Goal: Task Accomplishment & Management: Manage account settings

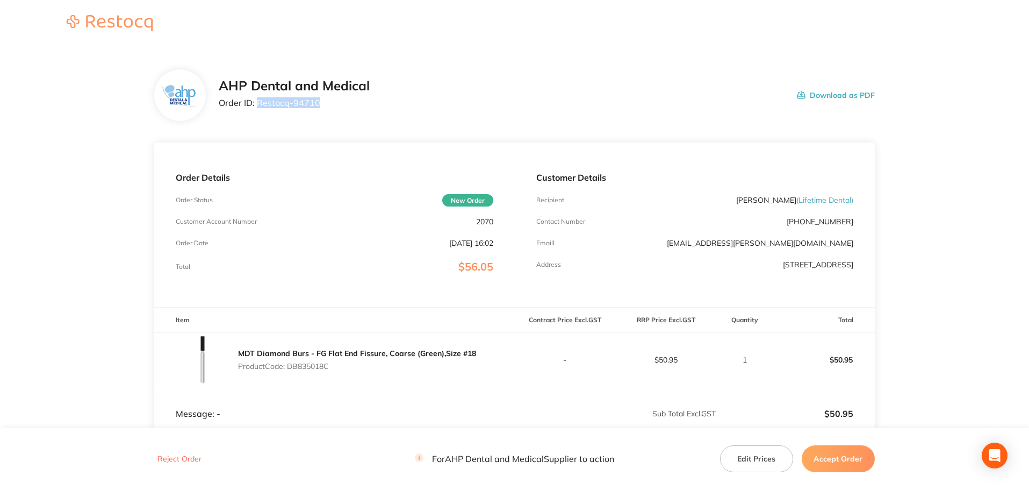
drag, startPoint x: 320, startPoint y: 103, endPoint x: 257, endPoint y: 104, distance: 62.9
click at [257, 104] on p "Order ID: Restocq- 94710" at bounding box center [294, 103] width 151 height 10
copy p "Restocq- 94710"
click at [573, 66] on section "AHP Dental and Medical Order ID: Restocq- 94710 Download as PDF Order Details O…" at bounding box center [514, 317] width 721 height 539
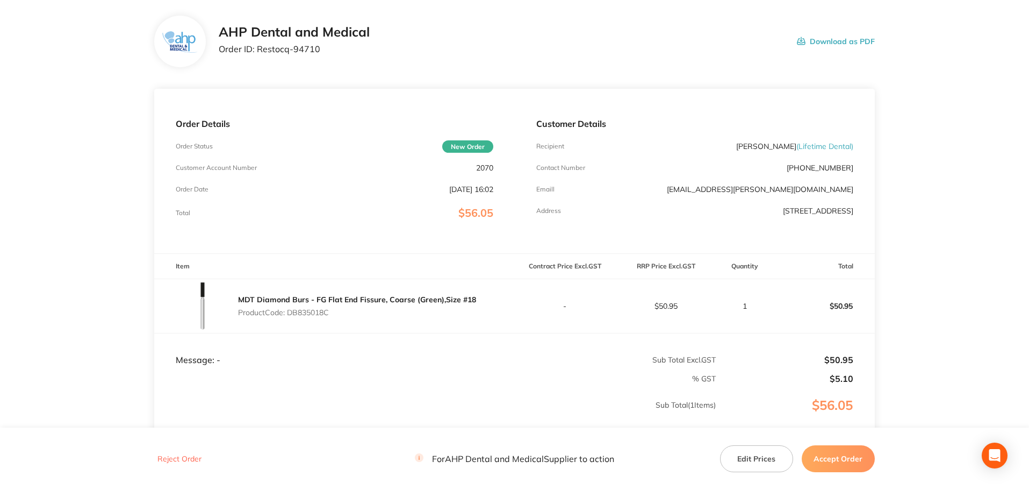
drag, startPoint x: 342, startPoint y: 311, endPoint x: 290, endPoint y: 317, distance: 53.0
click at [290, 317] on p "Product Code: DB835018C" at bounding box center [357, 312] width 238 height 9
copy p "DB835018C"
click at [303, 486] on footer "Reject Order For AHP Dental and Medical Supplier to action Edit Prices Accept O…" at bounding box center [514, 459] width 1029 height 62
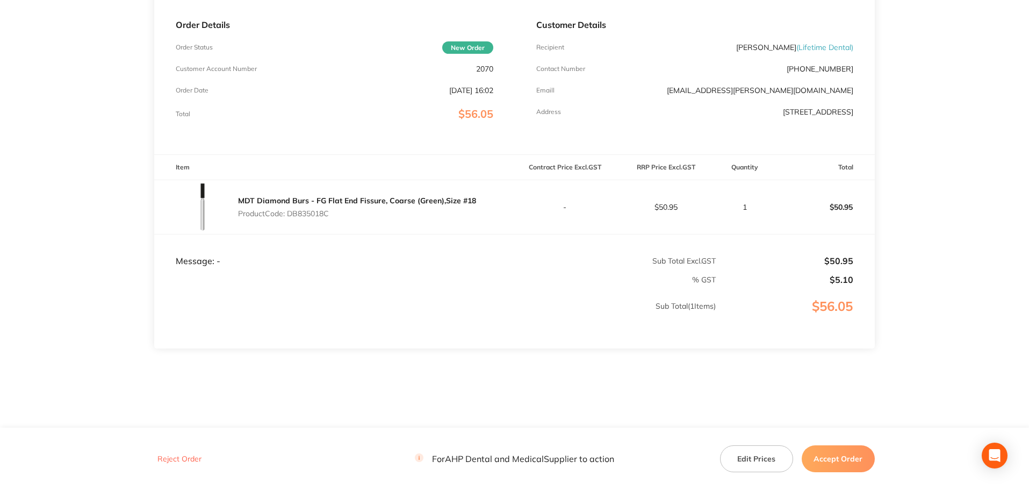
scroll to position [160, 0]
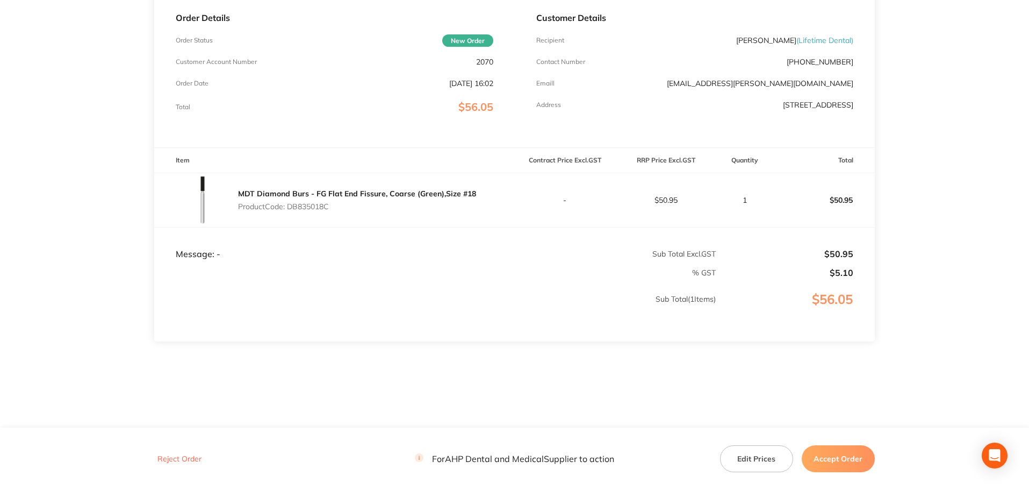
click at [843, 462] on button "Accept Order" at bounding box center [838, 458] width 73 height 27
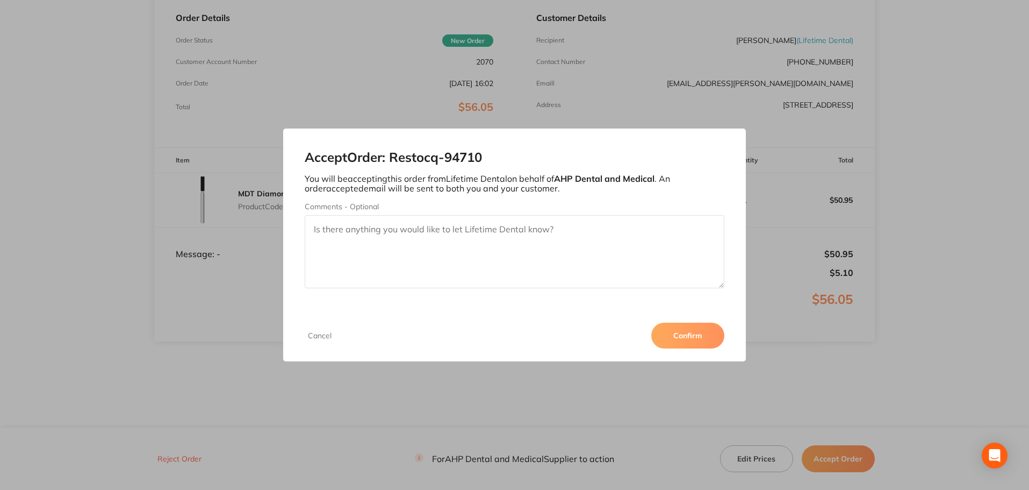
click at [707, 338] on button "Confirm" at bounding box center [687, 335] width 73 height 26
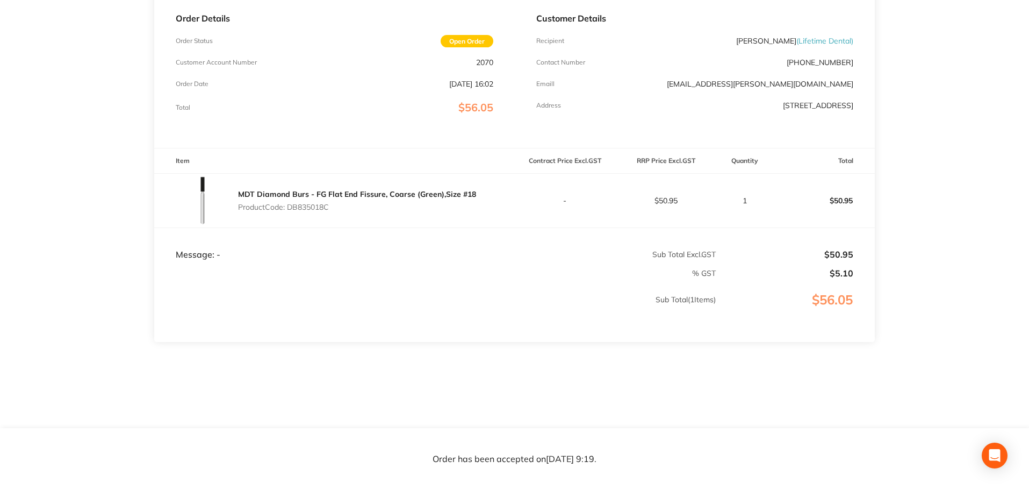
click at [604, 377] on section "AHP Dental and Medical Order ID: Restocq- 94710 Download as PDF Order Details O…" at bounding box center [514, 158] width 721 height 539
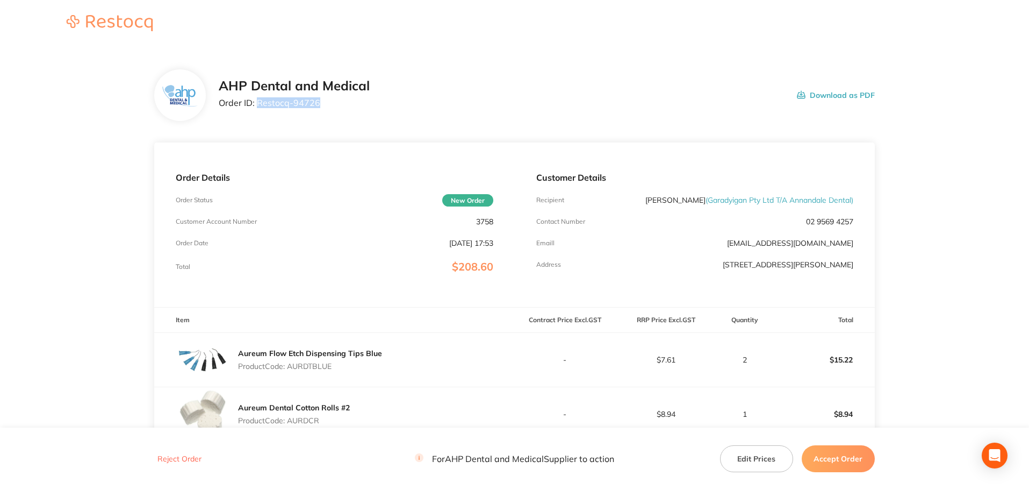
drag, startPoint x: 319, startPoint y: 103, endPoint x: 258, endPoint y: 98, distance: 60.9
click at [258, 98] on p "Order ID: Restocq- 94726" at bounding box center [294, 103] width 151 height 10
copy p "Restocq- 94726"
drag, startPoint x: 611, startPoint y: 110, endPoint x: 605, endPoint y: 111, distance: 6.0
click at [611, 110] on div "AHP Dental and Medical Order ID: Restocq- 94726 Download as PDF" at bounding box center [547, 94] width 656 height 33
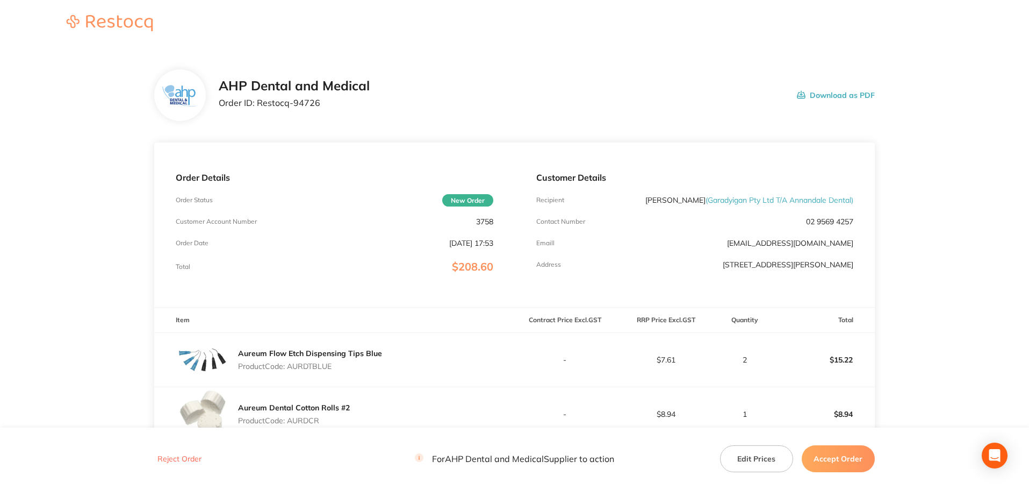
click at [721, 183] on div "Customer Details Recipient [PERSON_NAME] ( Garadyigan Pty Ltd T/A Annandale Den…" at bounding box center [695, 224] width 360 height 164
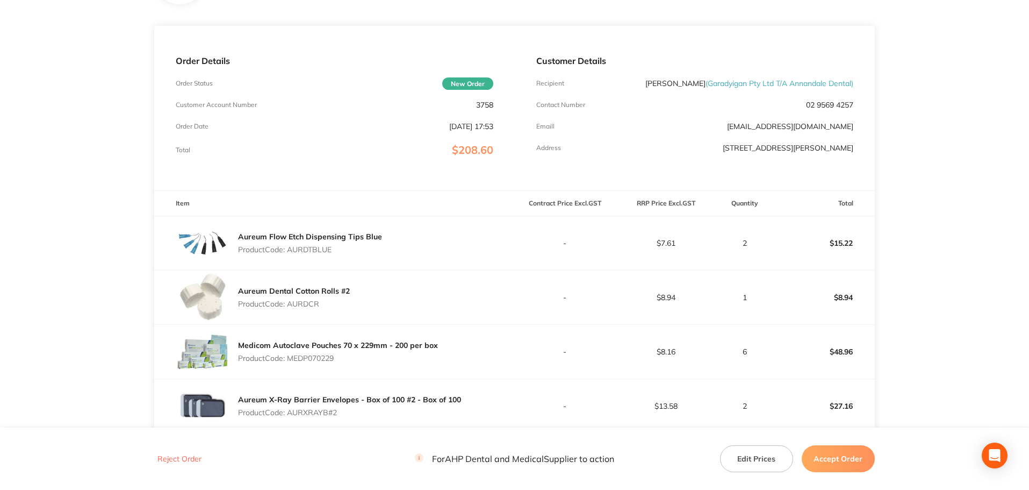
scroll to position [161, 0]
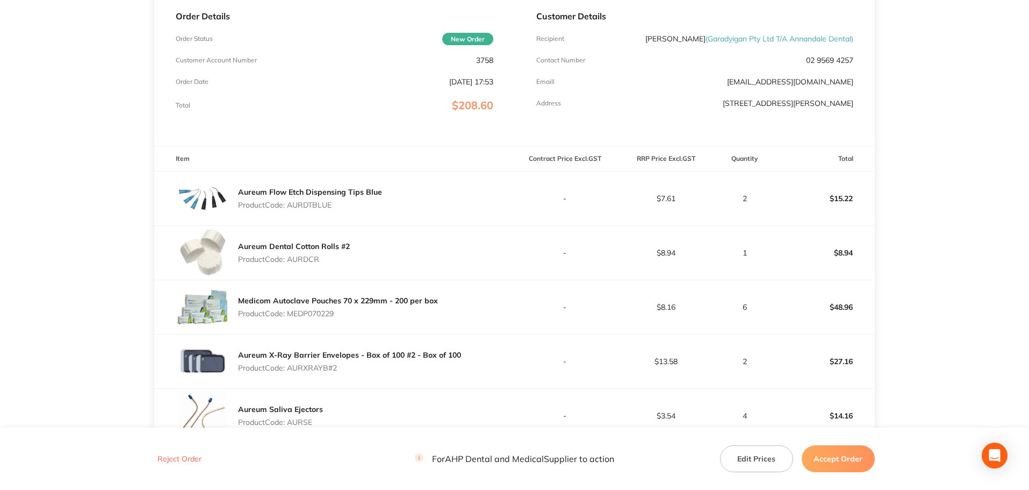
drag, startPoint x: 337, startPoint y: 204, endPoint x: 290, endPoint y: 202, distance: 47.3
click at [290, 202] on p "Product Code: AURDTBLUE" at bounding box center [310, 204] width 144 height 9
copy p "AURDTBLUE"
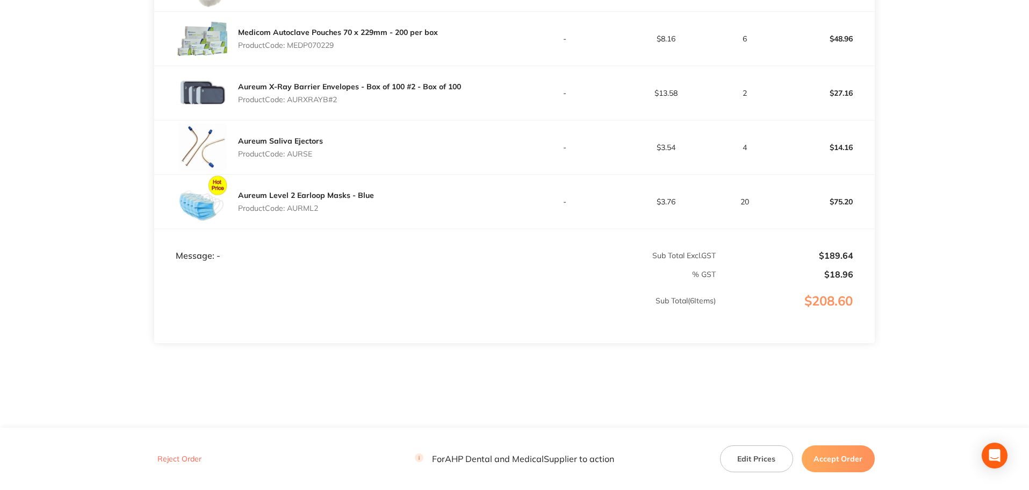
scroll to position [430, 0]
drag, startPoint x: 322, startPoint y: 211, endPoint x: 289, endPoint y: 210, distance: 33.4
click at [289, 210] on p "Product Code: AURML2" at bounding box center [306, 207] width 136 height 9
copy p "AURML2"
click at [851, 465] on button "Accept Order" at bounding box center [838, 458] width 73 height 27
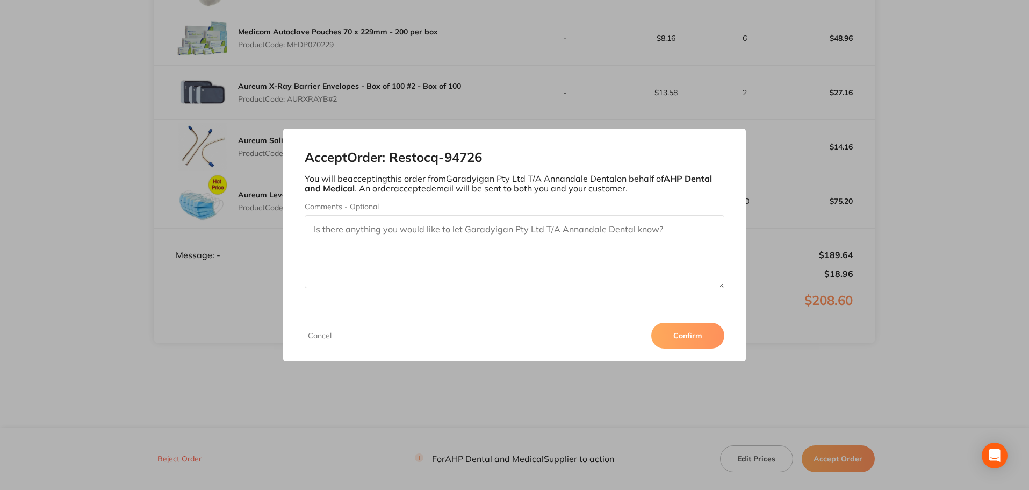
click at [702, 334] on button "Confirm" at bounding box center [687, 335] width 73 height 26
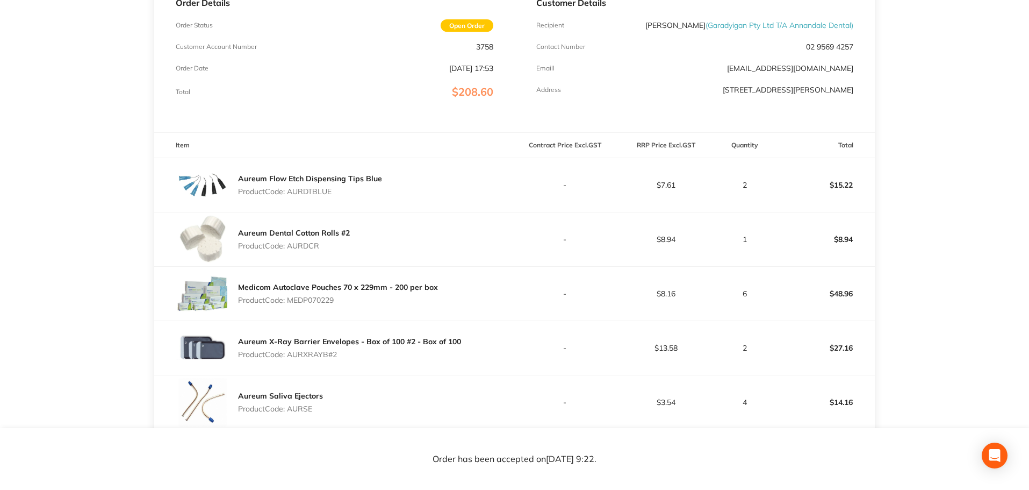
scroll to position [162, 0]
